Goal: Task Accomplishment & Management: Use online tool/utility

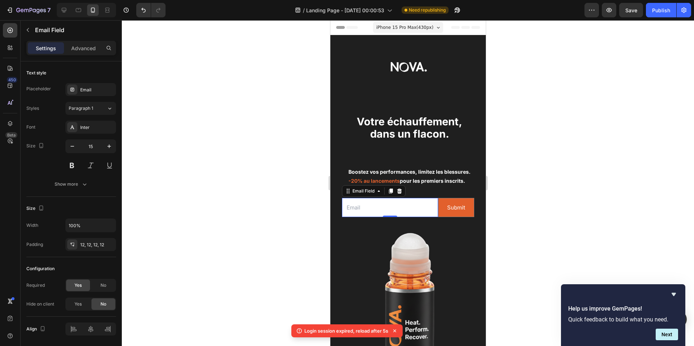
scroll to position [24, 0]
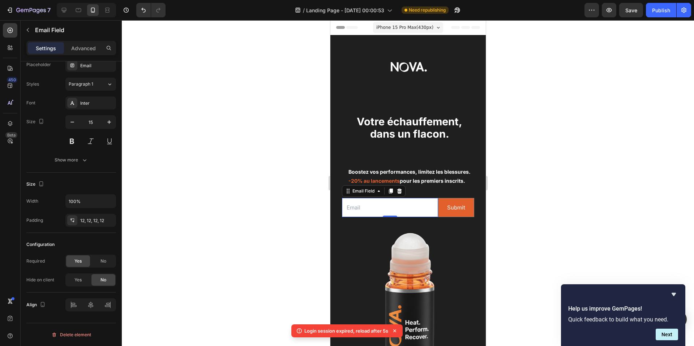
click at [535, 142] on div at bounding box center [408, 183] width 573 height 326
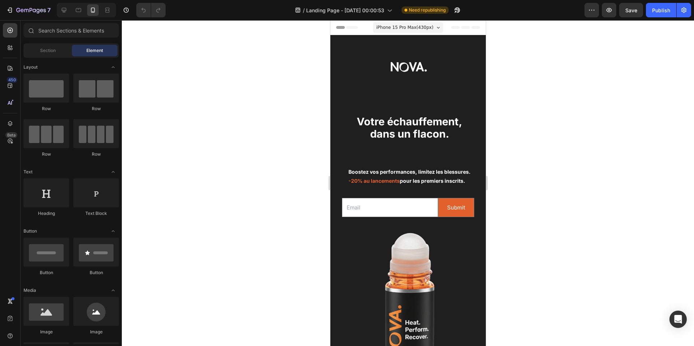
click at [545, 183] on div at bounding box center [408, 183] width 573 height 326
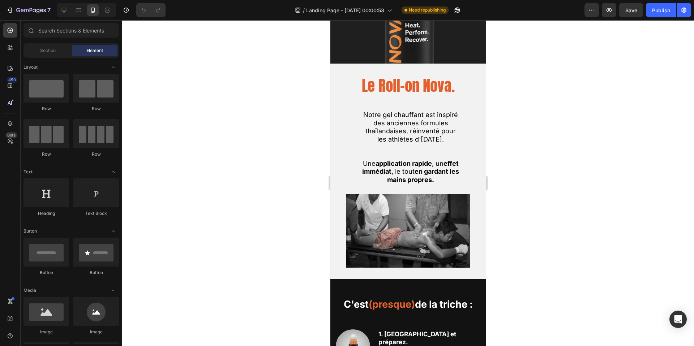
scroll to position [321, 0]
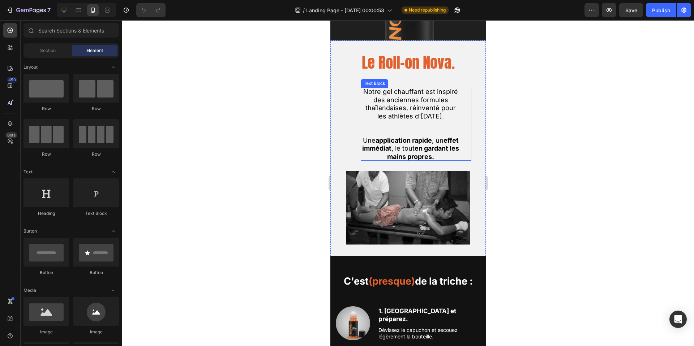
click at [448, 118] on p "Notre gel chauffant est inspiré des anciennes formules thaïlandaises, réinventé…" at bounding box center [411, 104] width 100 height 33
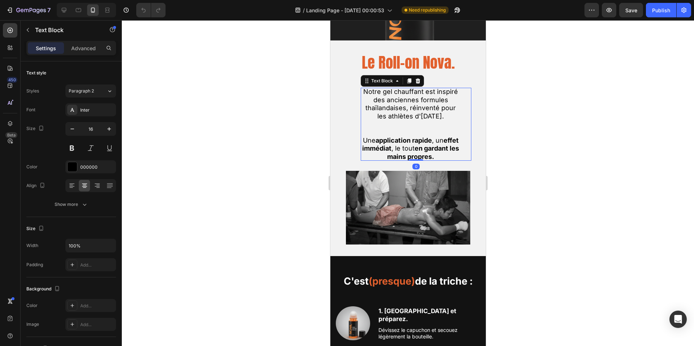
click at [448, 118] on p "Notre gel chauffant est inspiré des anciennes formules thaïlandaises, réinventé…" at bounding box center [411, 104] width 100 height 33
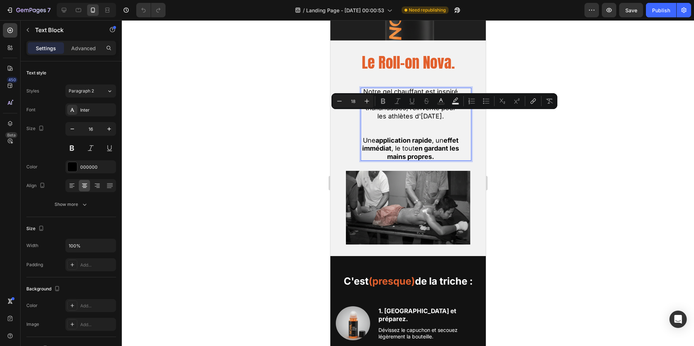
click at [448, 118] on p "Notre gel chauffant est inspiré des anciennes formules thaïlandaises, réinventé…" at bounding box center [411, 104] width 100 height 33
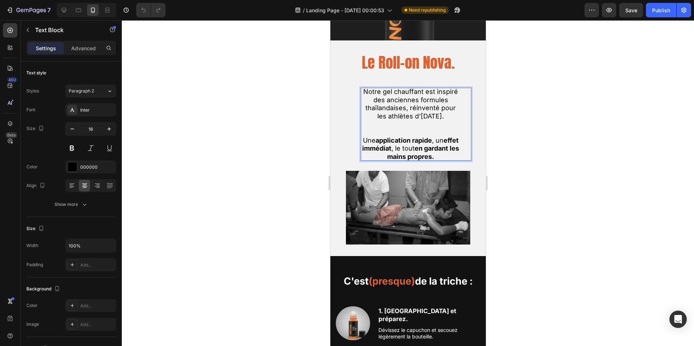
click at [397, 107] on span "Notre gel chauffant est inspiré des anciennes formules thaïlandaises, réinventé…" at bounding box center [410, 104] width 95 height 32
click at [403, 108] on span "Notre gel chauffant est inspiré des anciennes formules thaïlandaises, réinventé…" at bounding box center [410, 104] width 95 height 32
click at [406, 109] on span "Notre gel chauffant est inspiré des anciennes formules thaïlandaises, réinventé…" at bounding box center [410, 104] width 95 height 32
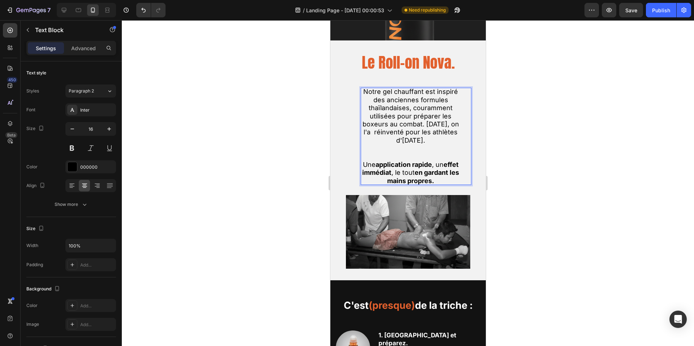
click at [421, 132] on span "Notre gel chauffant est inspiré des anciennes formules thaïlandaises, courammen…" at bounding box center [410, 116] width 97 height 56
click at [424, 134] on span "Notre gel chauffant est inspiré des anciennes formules thaïlandaises, courammen…" at bounding box center [410, 116] width 97 height 56
click at [423, 135] on span "Notre gel chauffant est inspiré des anciennes formules thaïlandaises, courammen…" at bounding box center [410, 116] width 97 height 56
click at [424, 144] on span "Notre gel chauffant est inspiré des anciennes formules thaïlandaises, courammen…" at bounding box center [410, 116] width 97 height 56
click at [434, 145] on p "Notre gel chauffant est inspiré des anciennes formules thaïlandaises, courammen…" at bounding box center [411, 116] width 100 height 57
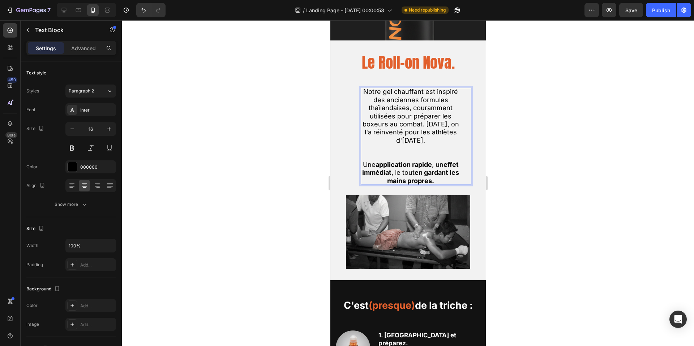
click at [400, 141] on span "Notre gel chauffant est inspiré des anciennes formules thaïlandaises, courammen…" at bounding box center [410, 116] width 97 height 56
click at [399, 142] on span "Notre gel chauffant est inspiré des anciennes formules thaïlandaises, courammen…" at bounding box center [410, 116] width 97 height 56
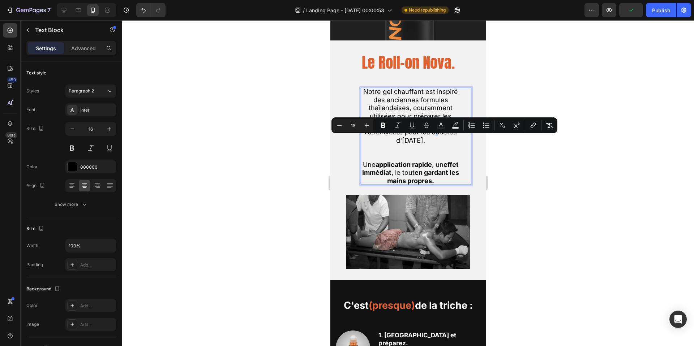
click at [399, 142] on span "Notre gel chauffant est inspiré des anciennes formules thaïlandaises, courammen…" at bounding box center [410, 116] width 97 height 56
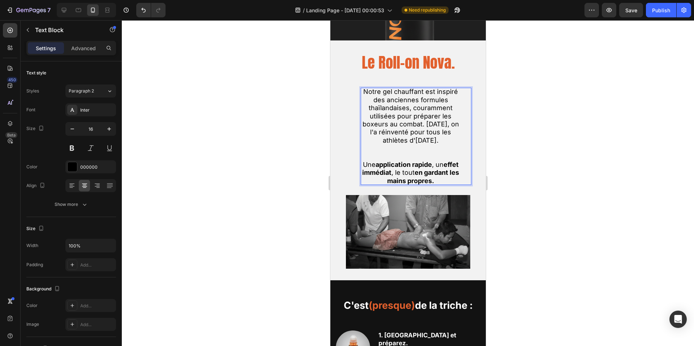
click at [441, 154] on p "Rich Text Editor. Editing area: main" at bounding box center [411, 153] width 100 height 16
click at [556, 149] on div at bounding box center [408, 183] width 573 height 326
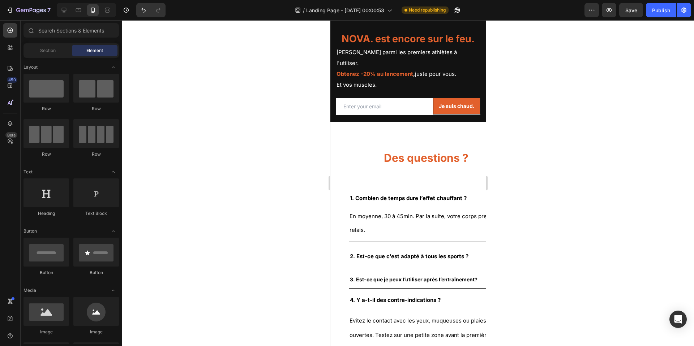
scroll to position [1260, 0]
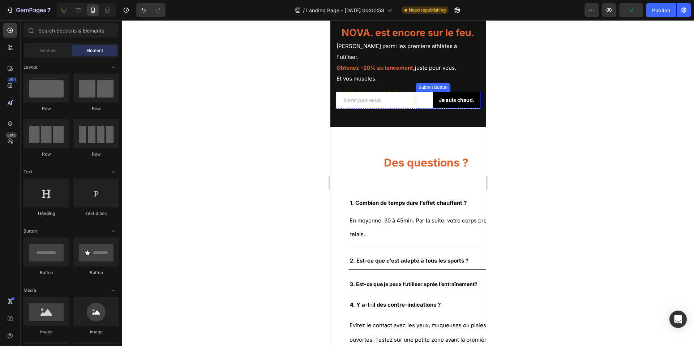
click at [433, 109] on button "Je suis chaud." at bounding box center [456, 100] width 47 height 17
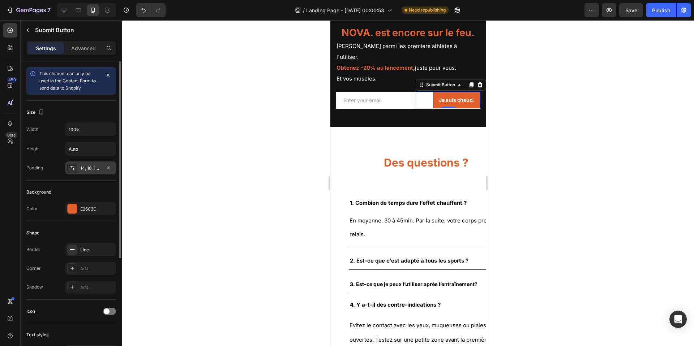
click at [87, 168] on div "14, 16, 14, 16" at bounding box center [90, 168] width 21 height 7
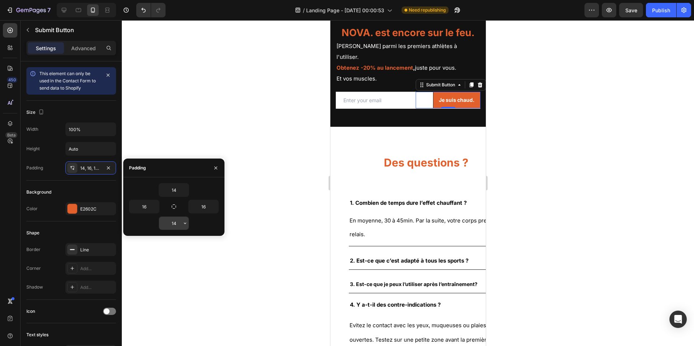
click at [173, 224] on input "14" at bounding box center [174, 223] width 30 height 13
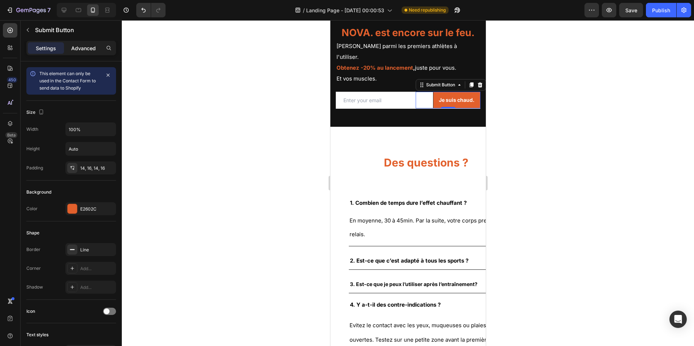
click at [81, 49] on p "Advanced" at bounding box center [83, 48] width 25 height 8
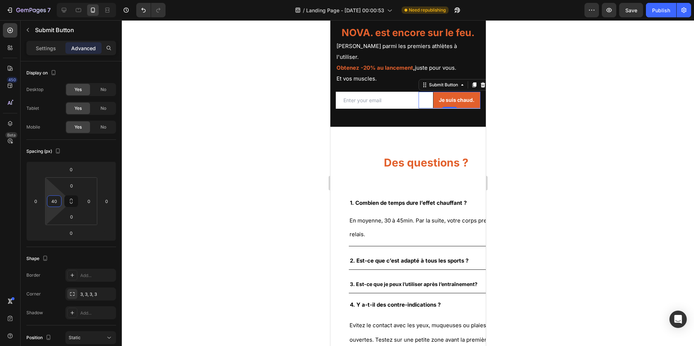
click at [63, 0] on html "7 / Landing Page - [DATE] 00:00:53 Need republishing Preview Save Publish 450 B…" at bounding box center [347, 0] width 694 height 0
click at [143, 9] on icon "Undo/Redo" at bounding box center [143, 10] width 7 height 7
type input "48"
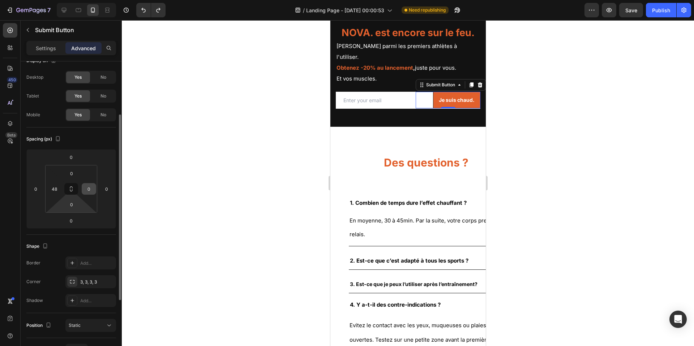
scroll to position [0, 0]
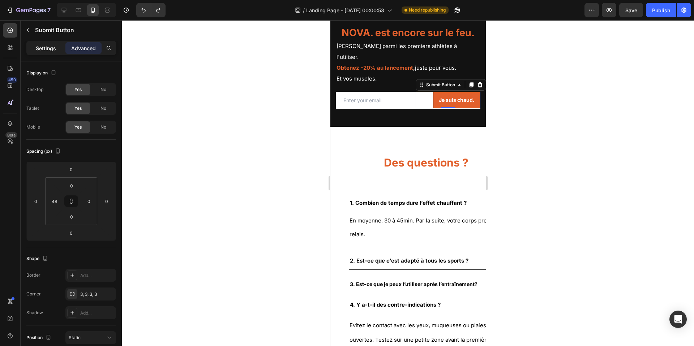
click at [43, 52] on div "Settings" at bounding box center [46, 48] width 36 height 12
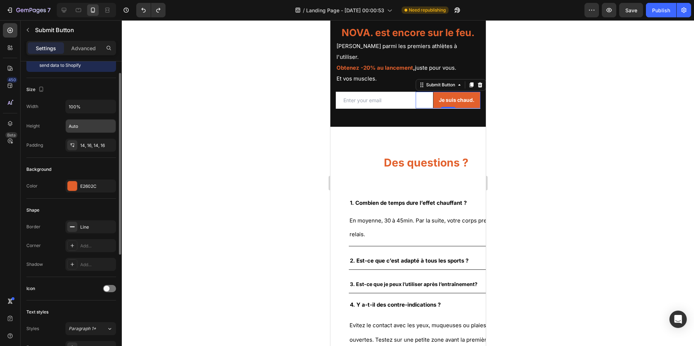
scroll to position [24, 0]
click at [89, 147] on div "14, 16, 14, 16" at bounding box center [90, 145] width 21 height 7
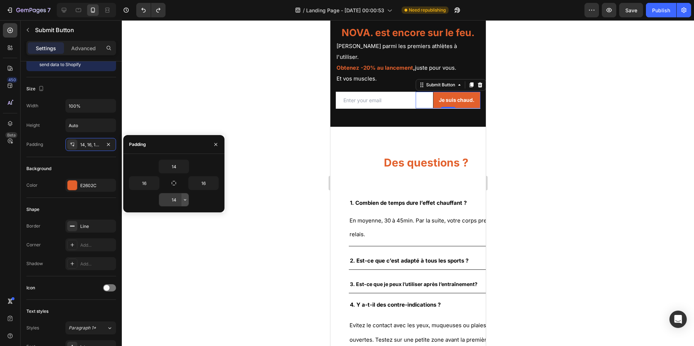
click at [184, 200] on icon "button" at bounding box center [185, 199] width 2 height 1
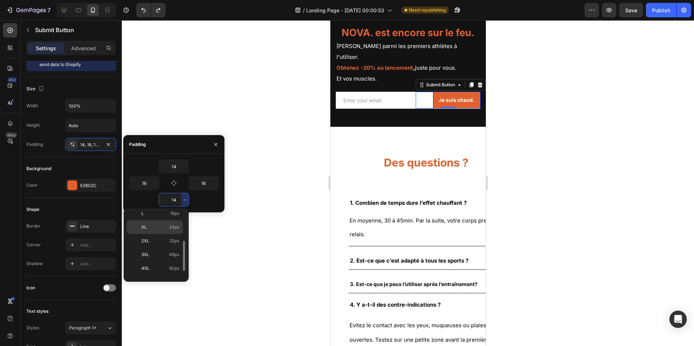
scroll to position [77, 0]
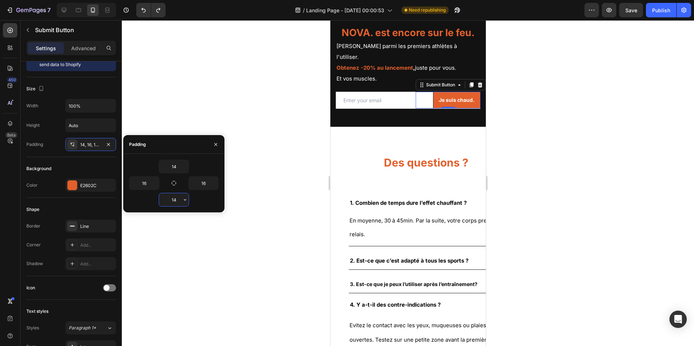
click at [176, 202] on input "14" at bounding box center [174, 200] width 30 height 13
type input "15"
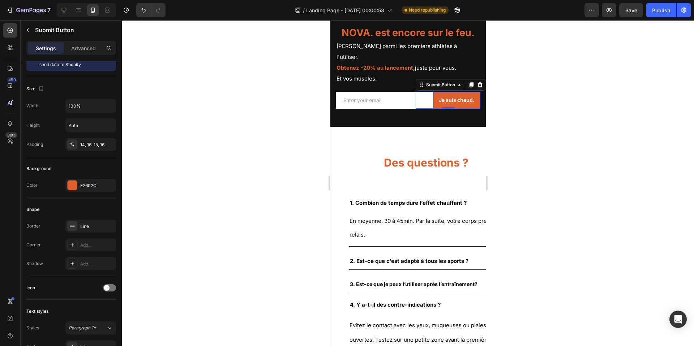
click at [200, 221] on div at bounding box center [408, 183] width 573 height 326
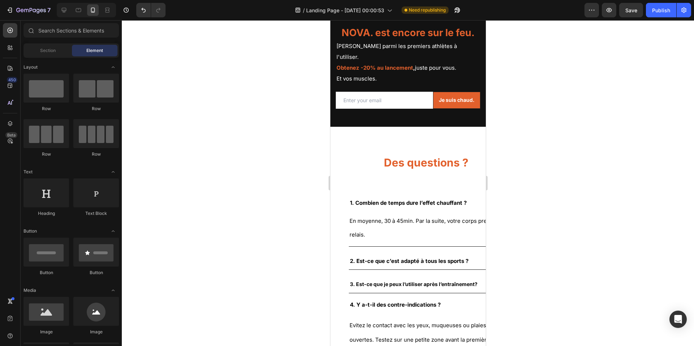
click at [557, 187] on div at bounding box center [408, 183] width 573 height 326
click at [629, 14] on div "Save" at bounding box center [632, 11] width 12 height 8
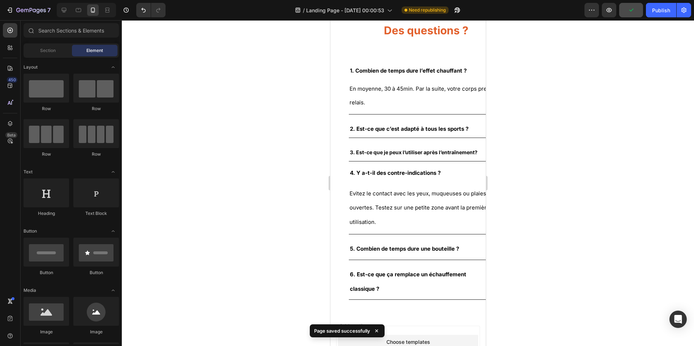
scroll to position [1495, 0]
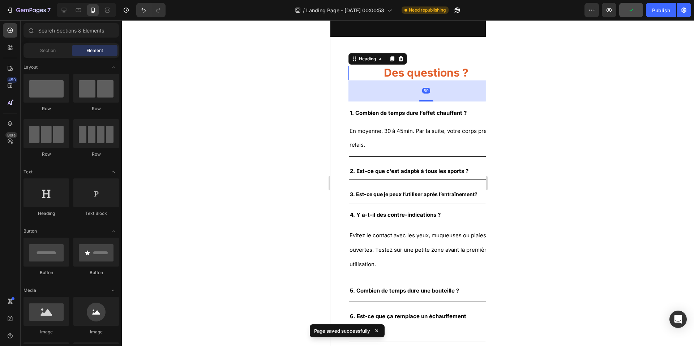
click at [420, 66] on span "Des questions ?" at bounding box center [426, 72] width 85 height 13
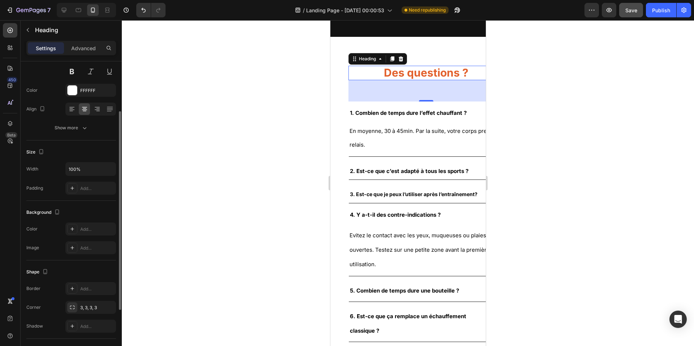
scroll to position [0, 0]
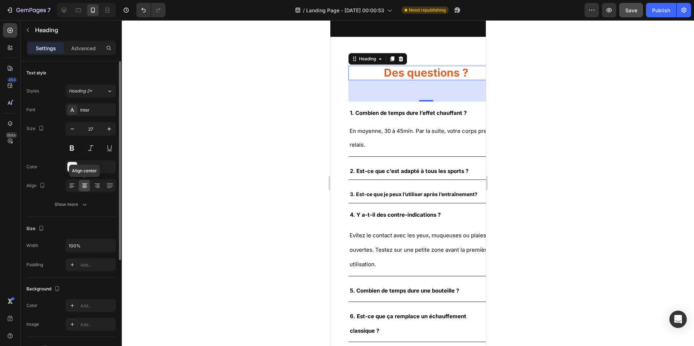
click at [84, 186] on icon at bounding box center [84, 185] width 7 height 7
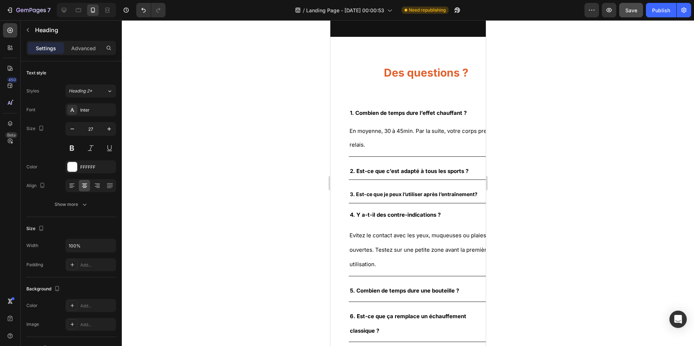
click at [335, 91] on section "Des questions ? Heading 1. Combien de temps dure l’effet chauffant ? En moyenne…" at bounding box center [408, 195] width 156 height 317
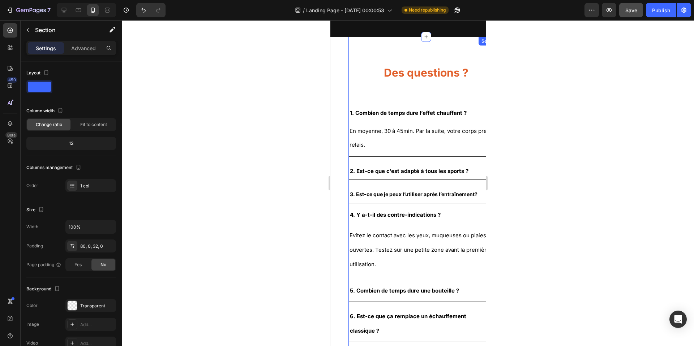
click at [361, 48] on div "Des questions ? Heading 1. Combien de temps dure l’effet chauffant ? En moyenne…" at bounding box center [426, 195] width 156 height 317
click at [339, 43] on section "Des questions ? Heading 1. Combien de temps dure l’effet chauffant ? En moyenne…" at bounding box center [408, 195] width 156 height 317
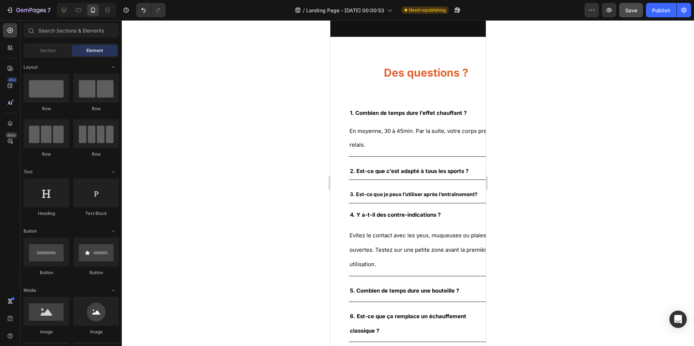
click at [339, 37] on section "Des questions ? Heading 1. Combien de temps dure l’effet chauffant ? En moyenne…" at bounding box center [408, 195] width 156 height 317
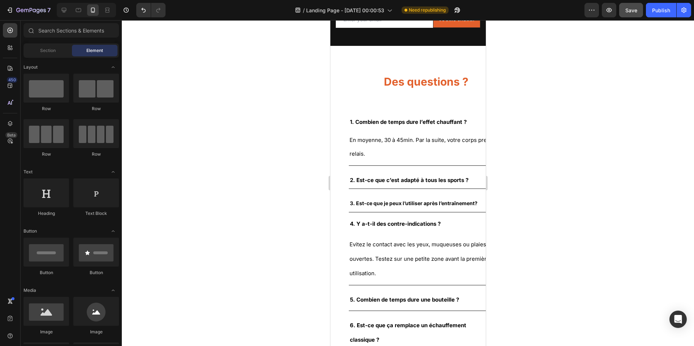
scroll to position [1483, 0]
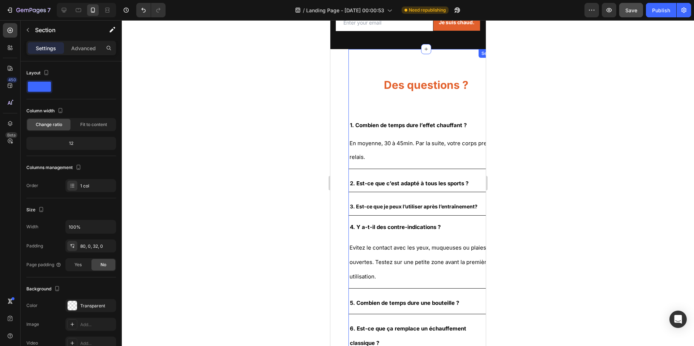
click at [373, 49] on div "Des questions ? Heading 1. Combien de temps dure l’effet chauffant ? En moyenne…" at bounding box center [426, 207] width 156 height 317
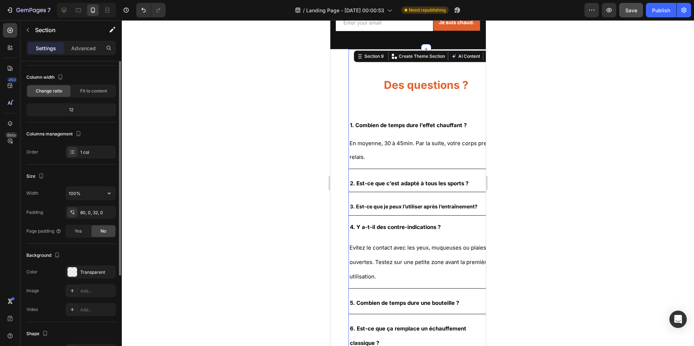
scroll to position [0, 0]
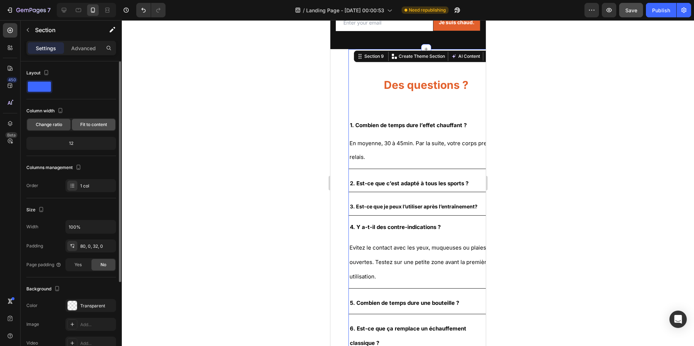
click at [85, 122] on span "Fit to content" at bounding box center [93, 125] width 27 height 7
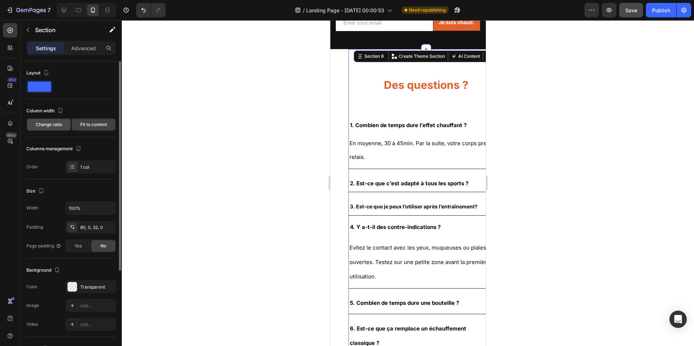
click at [56, 124] on span "Change ratio" at bounding box center [49, 125] width 26 height 7
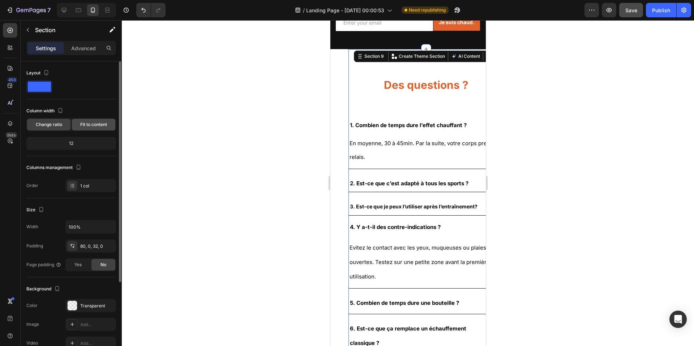
click at [78, 124] on div "Fit to content" at bounding box center [93, 125] width 43 height 12
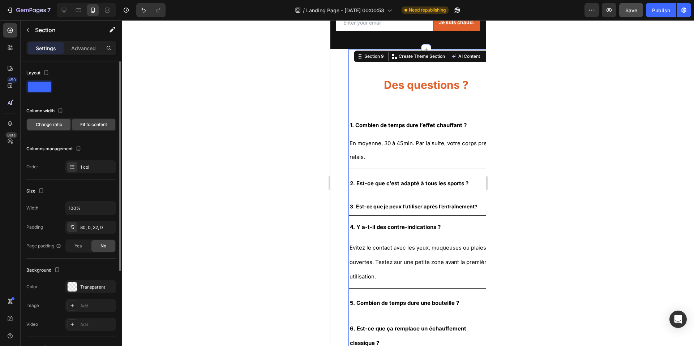
click at [40, 122] on span "Change ratio" at bounding box center [49, 125] width 26 height 7
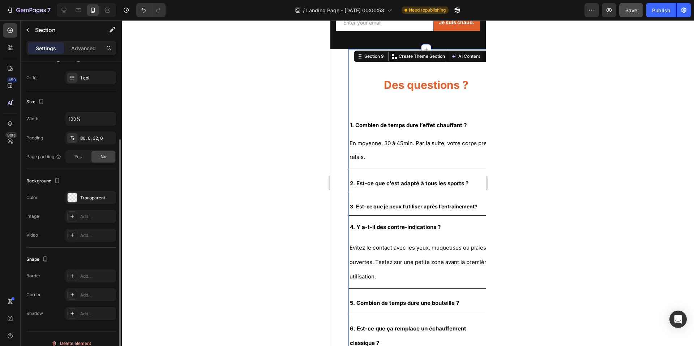
scroll to position [117, 0]
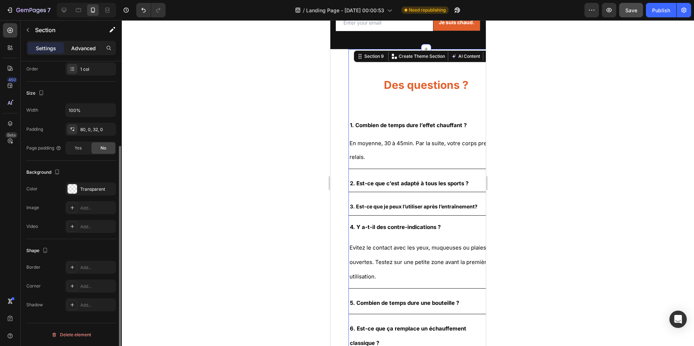
click at [77, 43] on div "Advanced" at bounding box center [83, 48] width 36 height 12
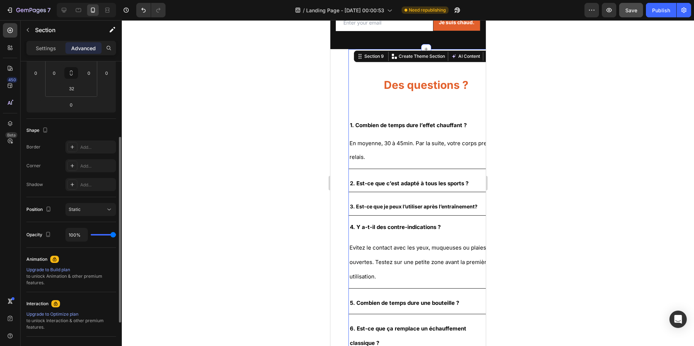
scroll to position [123, 0]
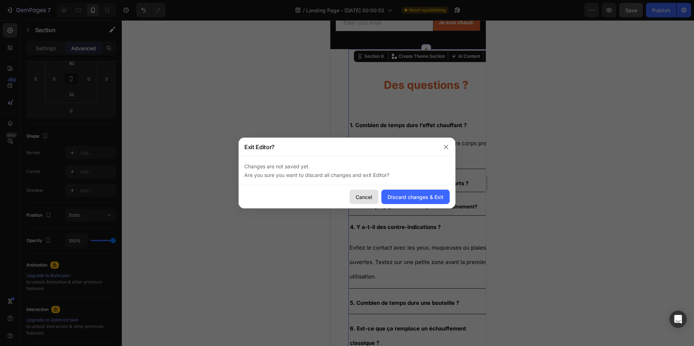
click at [365, 198] on div "Cancel" at bounding box center [364, 198] width 17 height 8
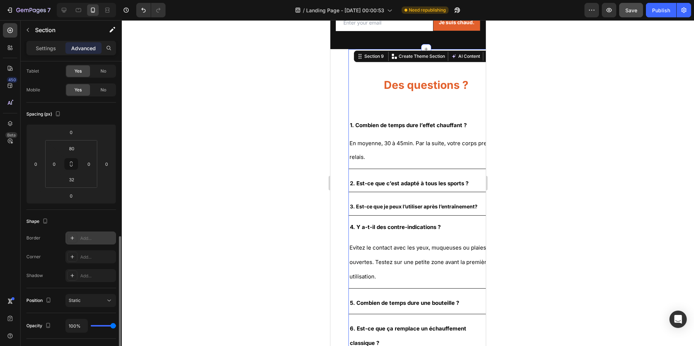
scroll to position [0, 0]
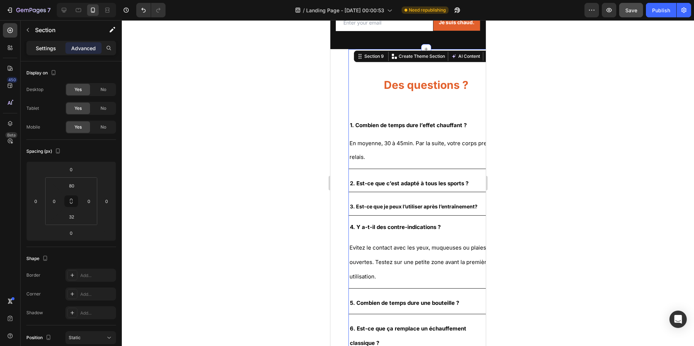
click at [47, 48] on p "Settings" at bounding box center [46, 48] width 20 height 8
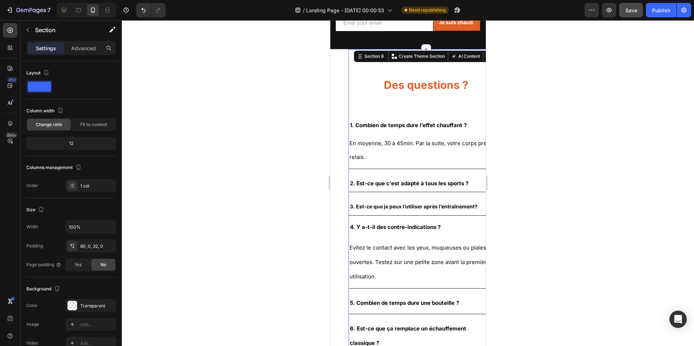
click at [324, 120] on div at bounding box center [408, 183] width 573 height 326
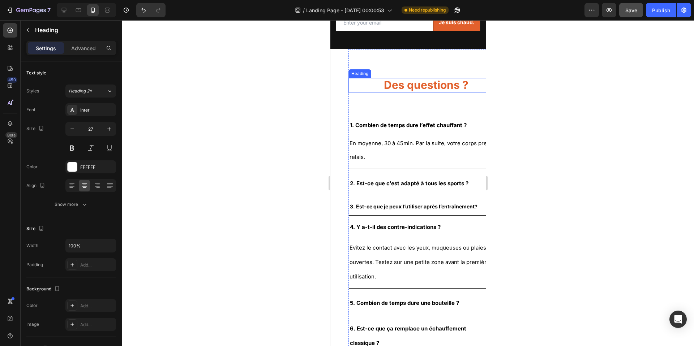
click at [405, 78] on span "Des questions ?" at bounding box center [426, 84] width 85 height 13
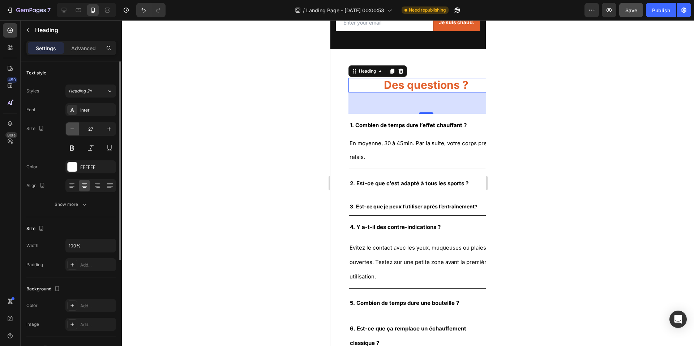
click at [73, 131] on icon "button" at bounding box center [72, 129] width 7 height 7
click at [113, 129] on button "button" at bounding box center [109, 129] width 13 height 13
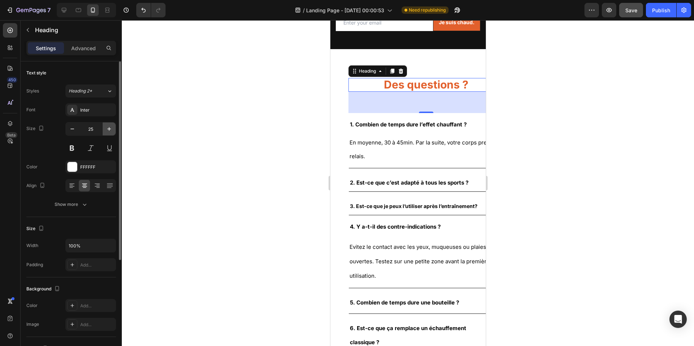
type input "26"
click at [75, 184] on icon at bounding box center [71, 185] width 7 height 7
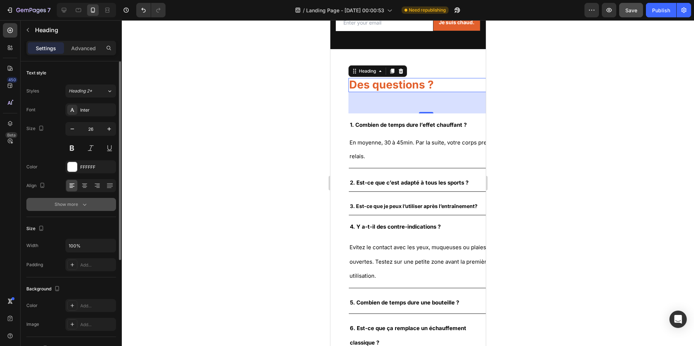
click at [86, 206] on icon "button" at bounding box center [84, 204] width 7 height 7
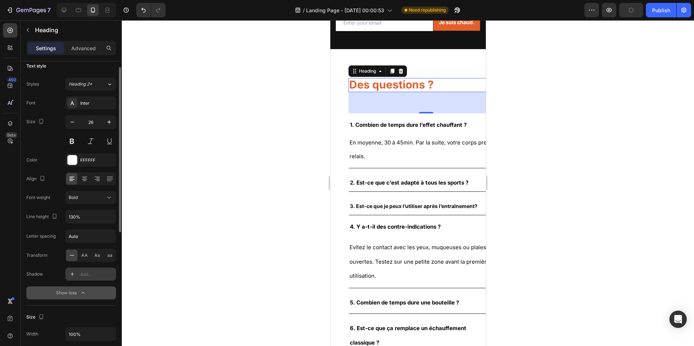
scroll to position [8, 0]
click at [109, 215] on icon "button" at bounding box center [109, 215] width 7 height 7
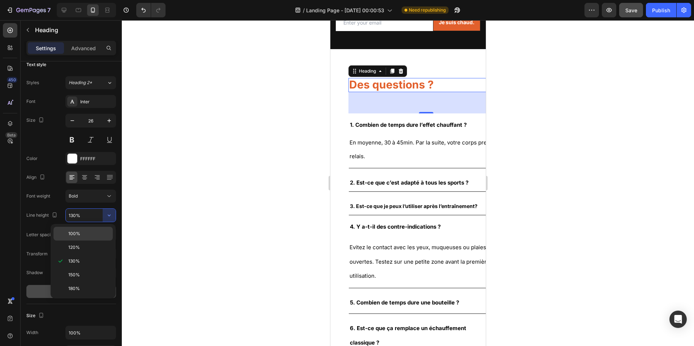
click at [75, 233] on span "100%" at bounding box center [74, 234] width 12 height 7
type input "100%"
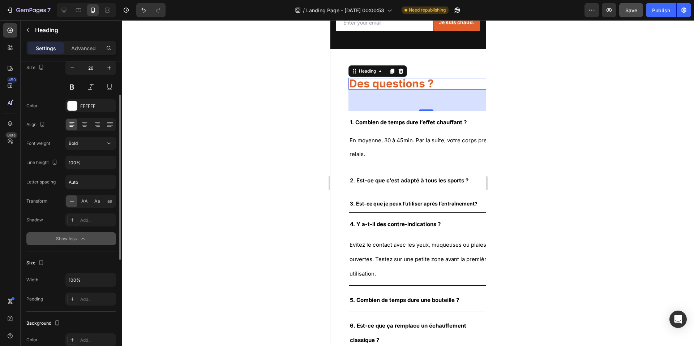
scroll to position [66, 0]
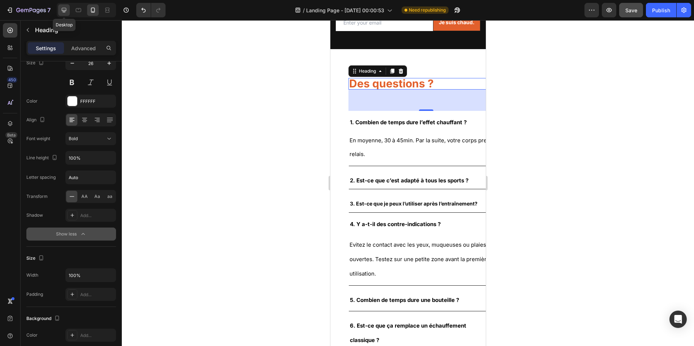
click at [65, 11] on icon at bounding box center [64, 10] width 5 height 5
type input "40"
type input "130%"
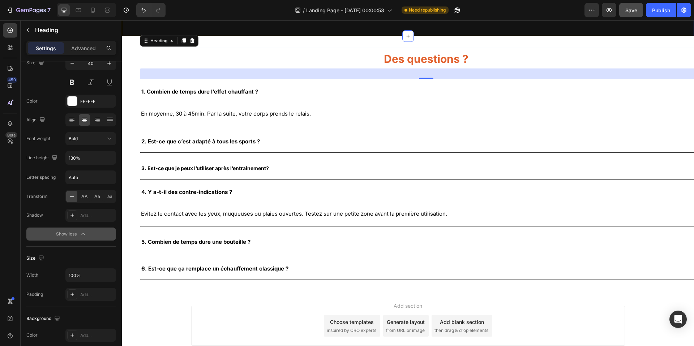
scroll to position [1532, 0]
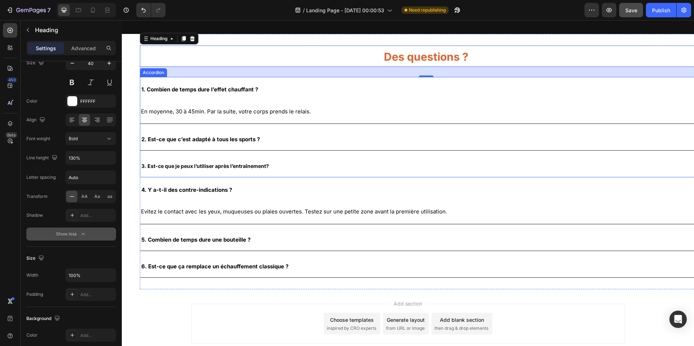
click at [680, 83] on div "1. Combien de temps dure l’effet chauffant ?" at bounding box center [420, 89] width 560 height 18
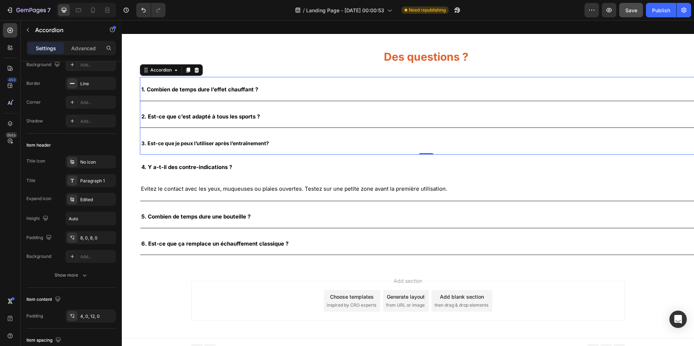
scroll to position [0, 0]
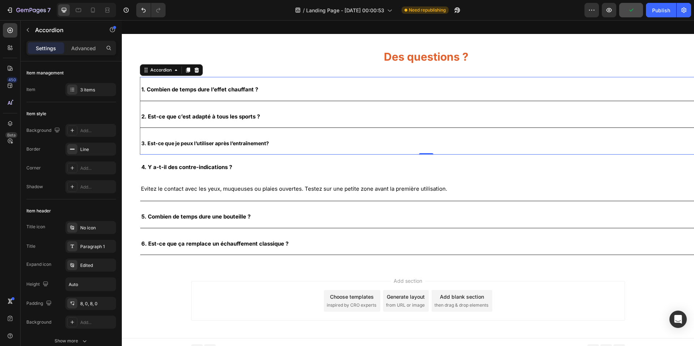
click at [664, 134] on div "3. Est-ce que je peux l’utiliser après l’entraînement?" at bounding box center [420, 143] width 560 height 18
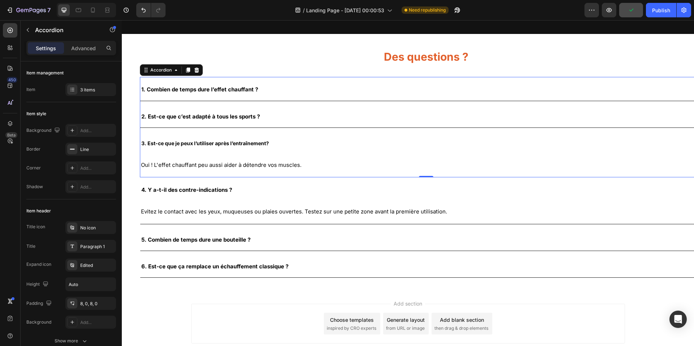
click at [664, 134] on div "3. Est-ce que je peux l’utiliser après l’entraînement?" at bounding box center [420, 143] width 560 height 18
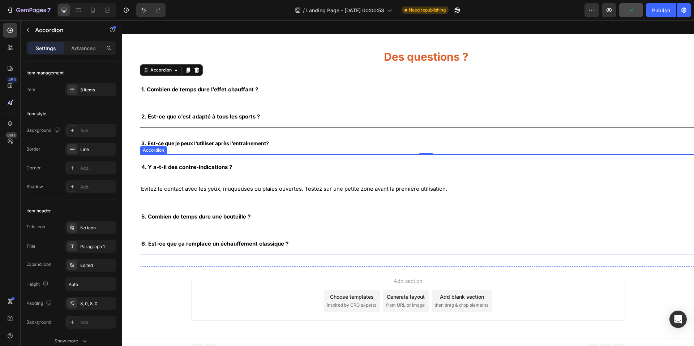
click at [665, 157] on div "4. Y a-t-il des contre-indications ?" at bounding box center [426, 167] width 572 height 24
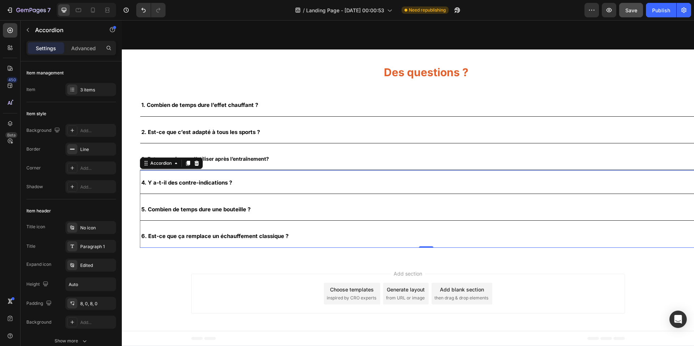
scroll to position [1516, 0]
click at [628, 10] on span "Save" at bounding box center [632, 10] width 12 height 6
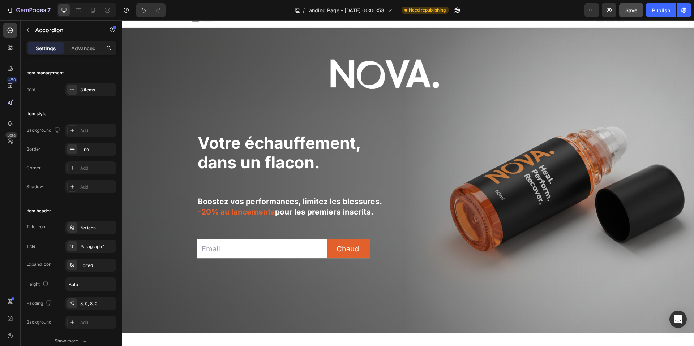
scroll to position [0, 0]
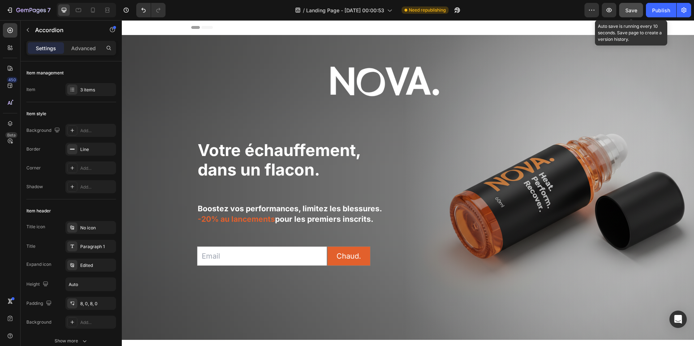
click at [628, 7] on span "Save" at bounding box center [632, 10] width 12 height 6
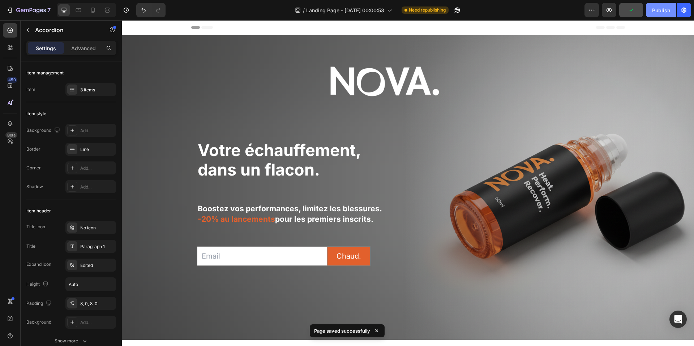
click at [662, 13] on div "Publish" at bounding box center [661, 11] width 18 height 8
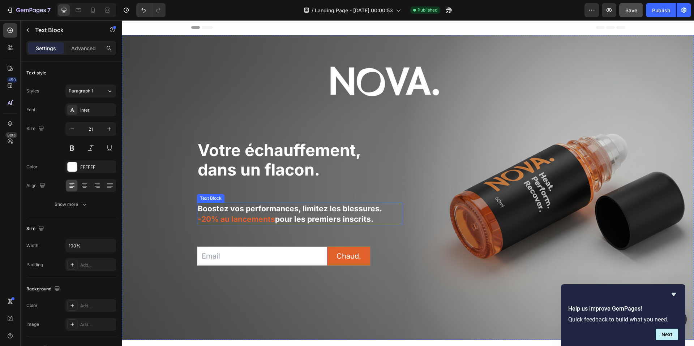
click at [268, 221] on strong "-20% au lancements" at bounding box center [236, 219] width 77 height 9
click at [271, 220] on strong "-20% au lancements" at bounding box center [236, 219] width 77 height 9
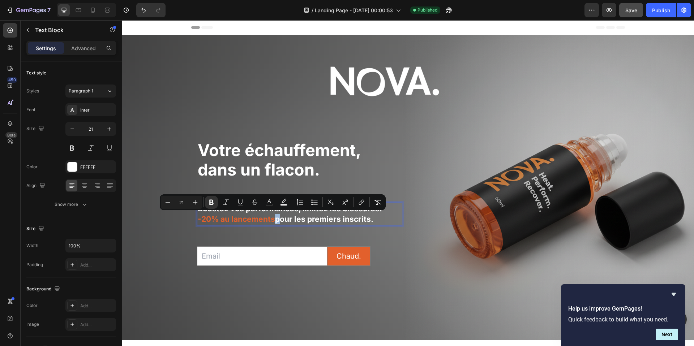
click at [270, 219] on strong "-20% au lancements" at bounding box center [236, 219] width 77 height 9
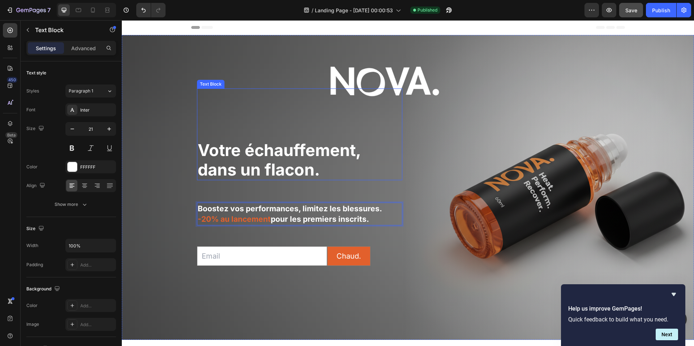
click at [390, 166] on p "Votre échauffement, dans un flacon." at bounding box center [300, 160] width 204 height 39
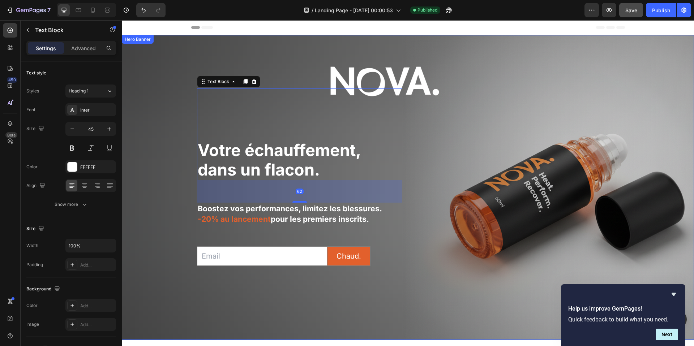
click at [421, 182] on div "Email Field Submit Submit Button Row Newsletter" at bounding box center [516, 188] width 205 height 199
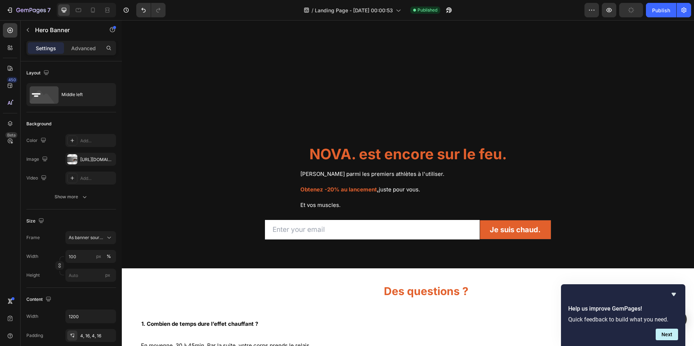
scroll to position [1754, 0]
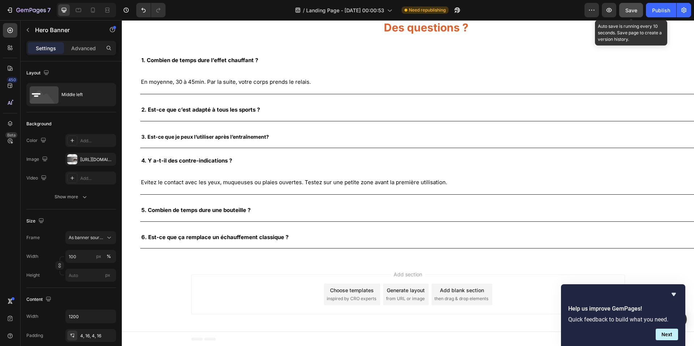
click at [626, 12] on span "Save" at bounding box center [632, 10] width 12 height 6
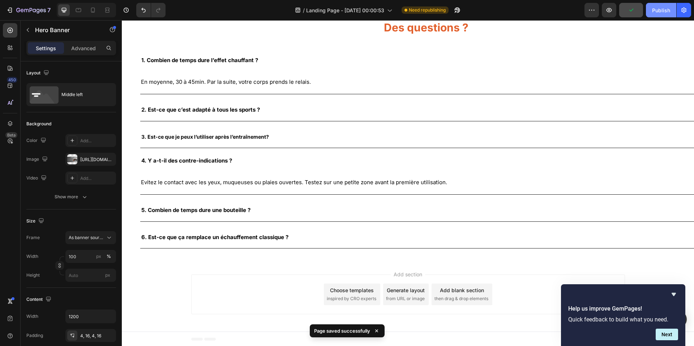
click at [657, 10] on div "Publish" at bounding box center [661, 11] width 18 height 8
